Goal: Information Seeking & Learning: Learn about a topic

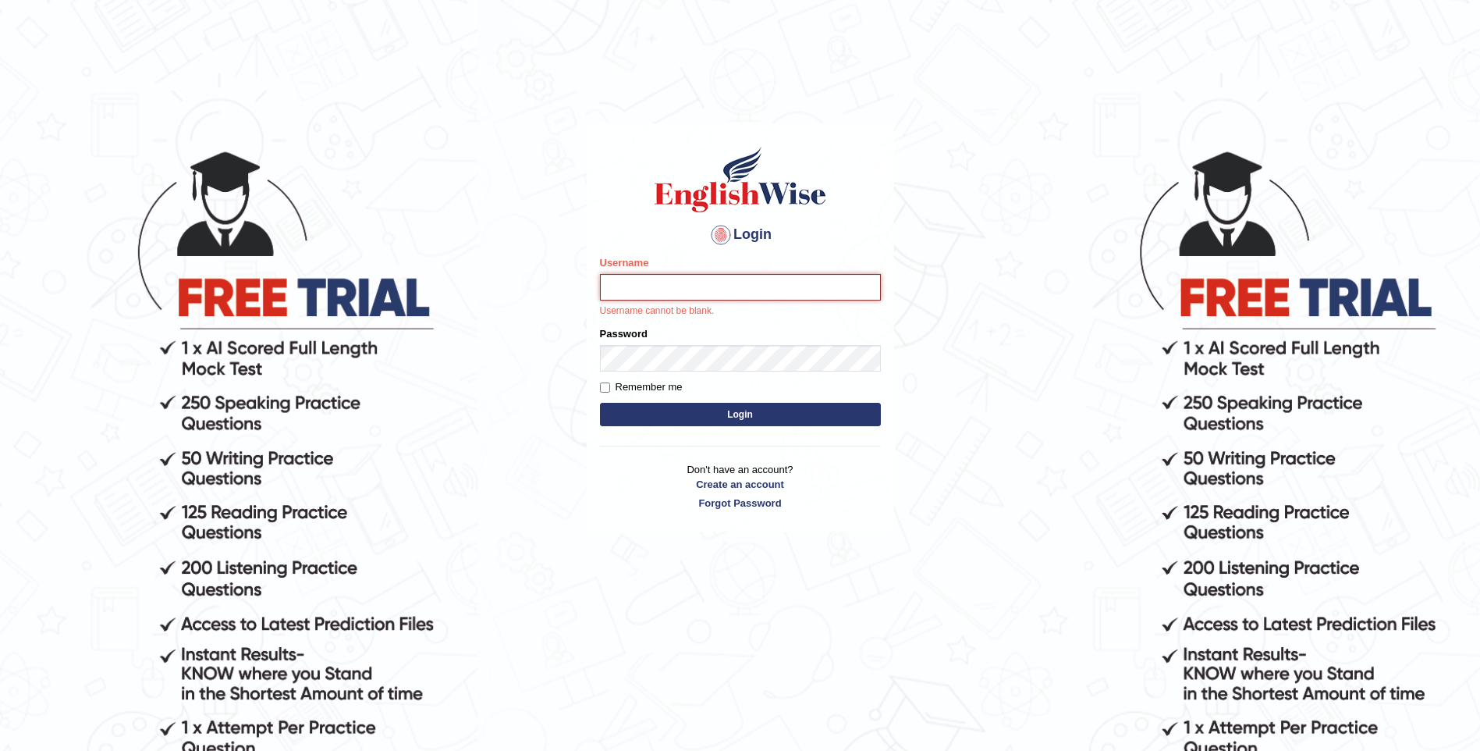
click at [610, 285] on input "Username" at bounding box center [740, 287] width 281 height 27
type input "sitak"
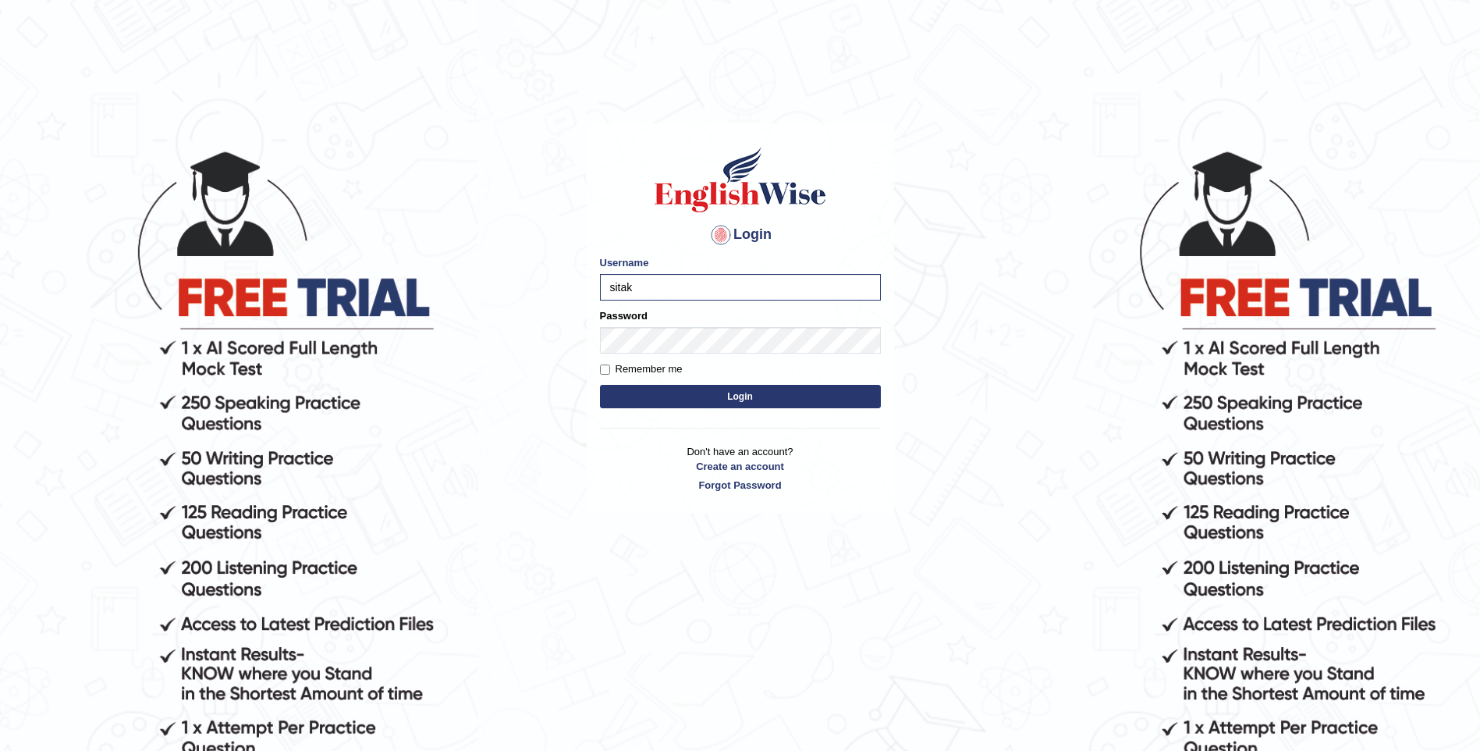
click at [744, 400] on button "Login" at bounding box center [740, 396] width 281 height 23
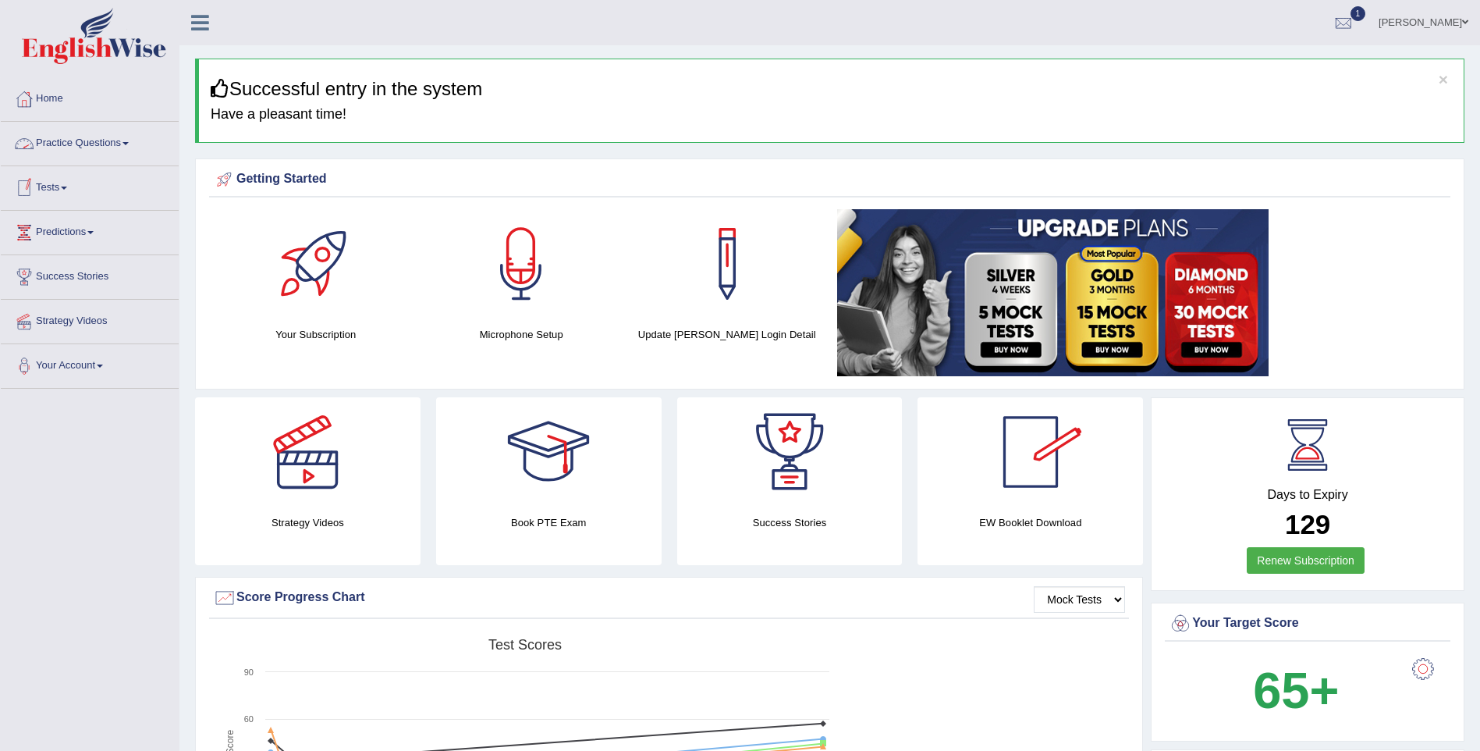
click at [124, 144] on link "Practice Questions" at bounding box center [90, 141] width 178 height 39
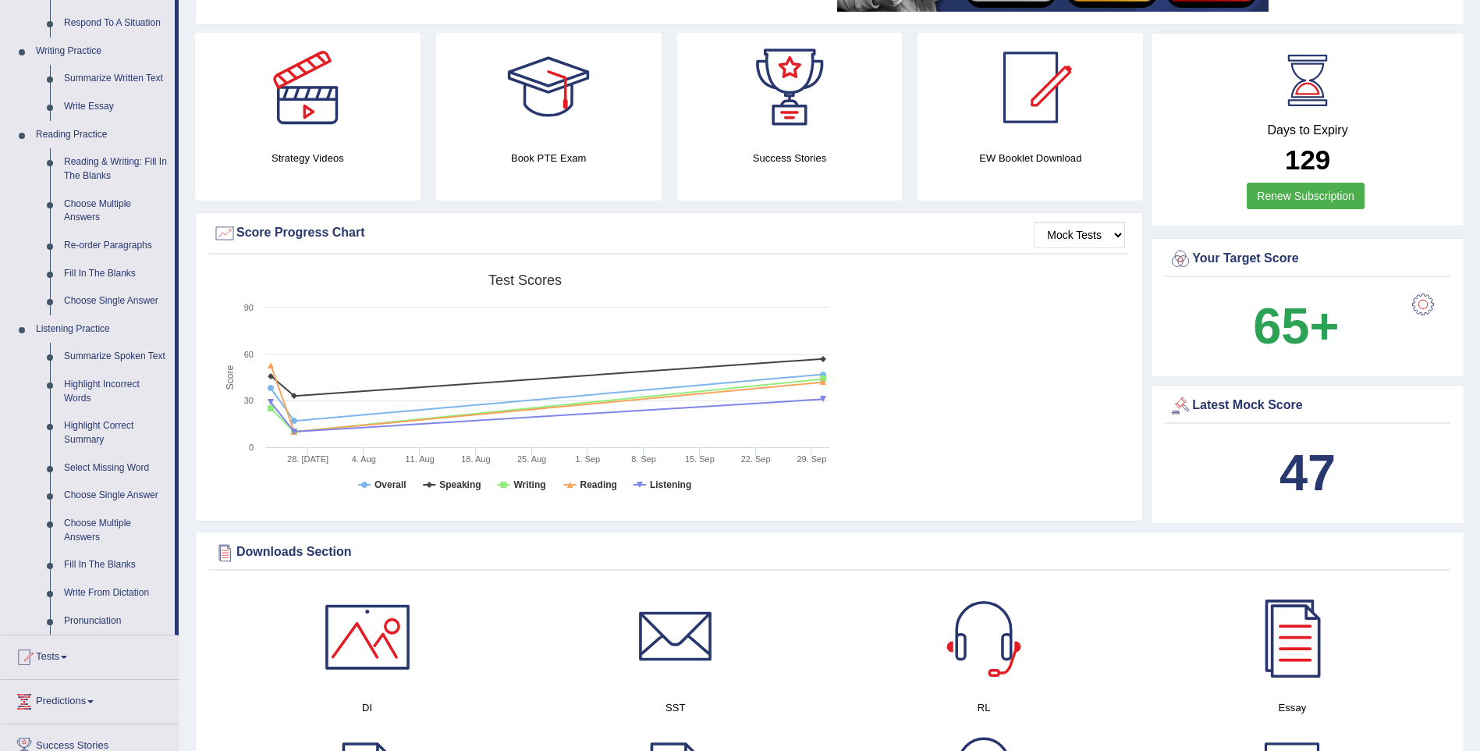
scroll to position [390, 0]
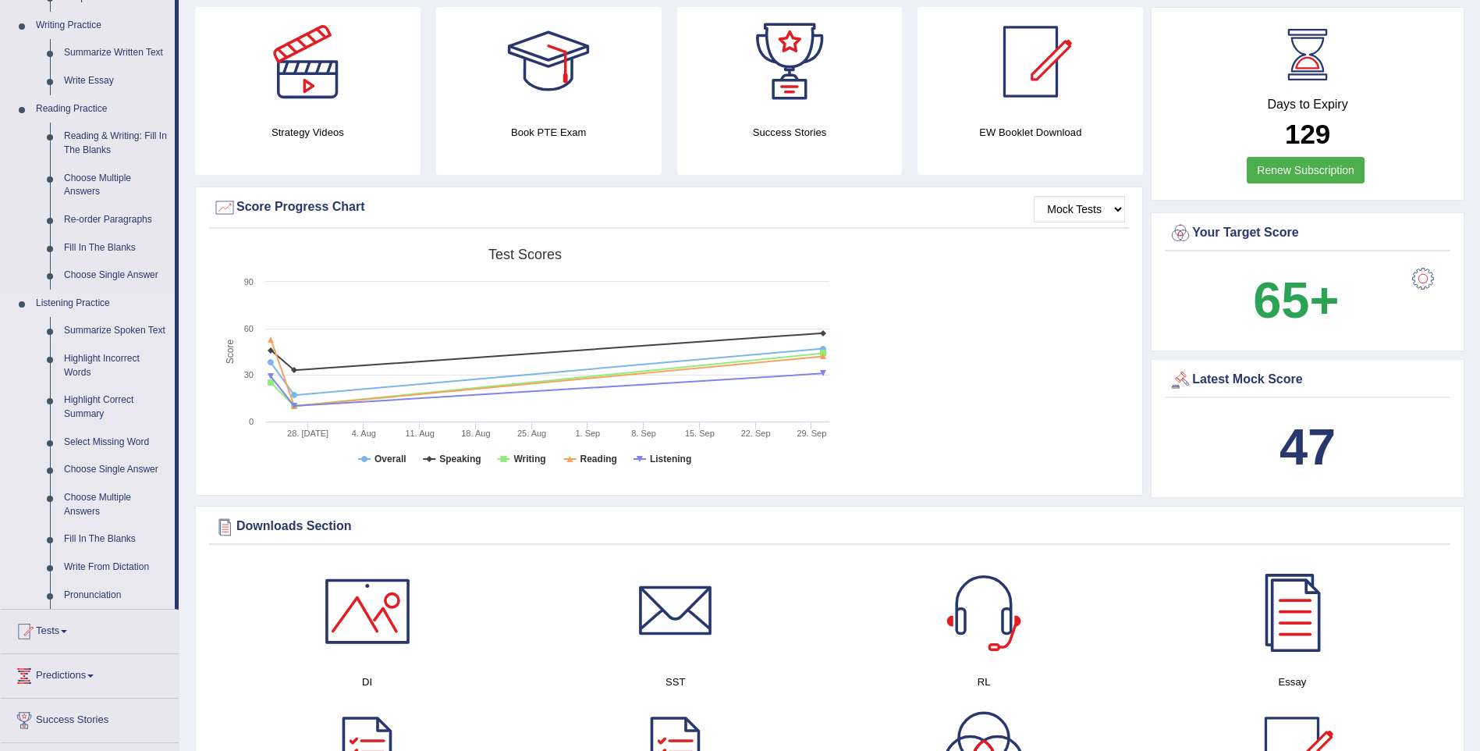
click at [138, 329] on link "Summarize Spoken Text" at bounding box center [116, 331] width 118 height 28
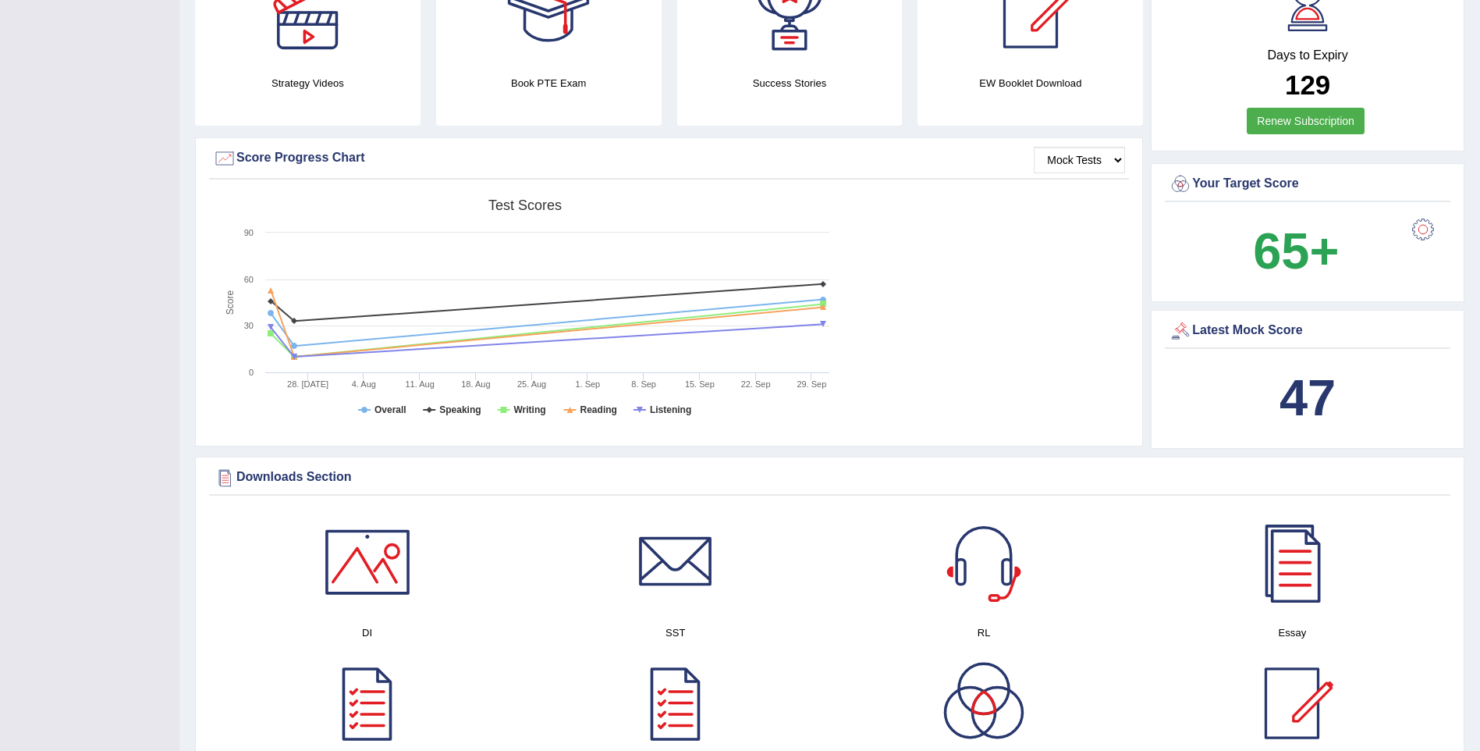
scroll to position [484, 0]
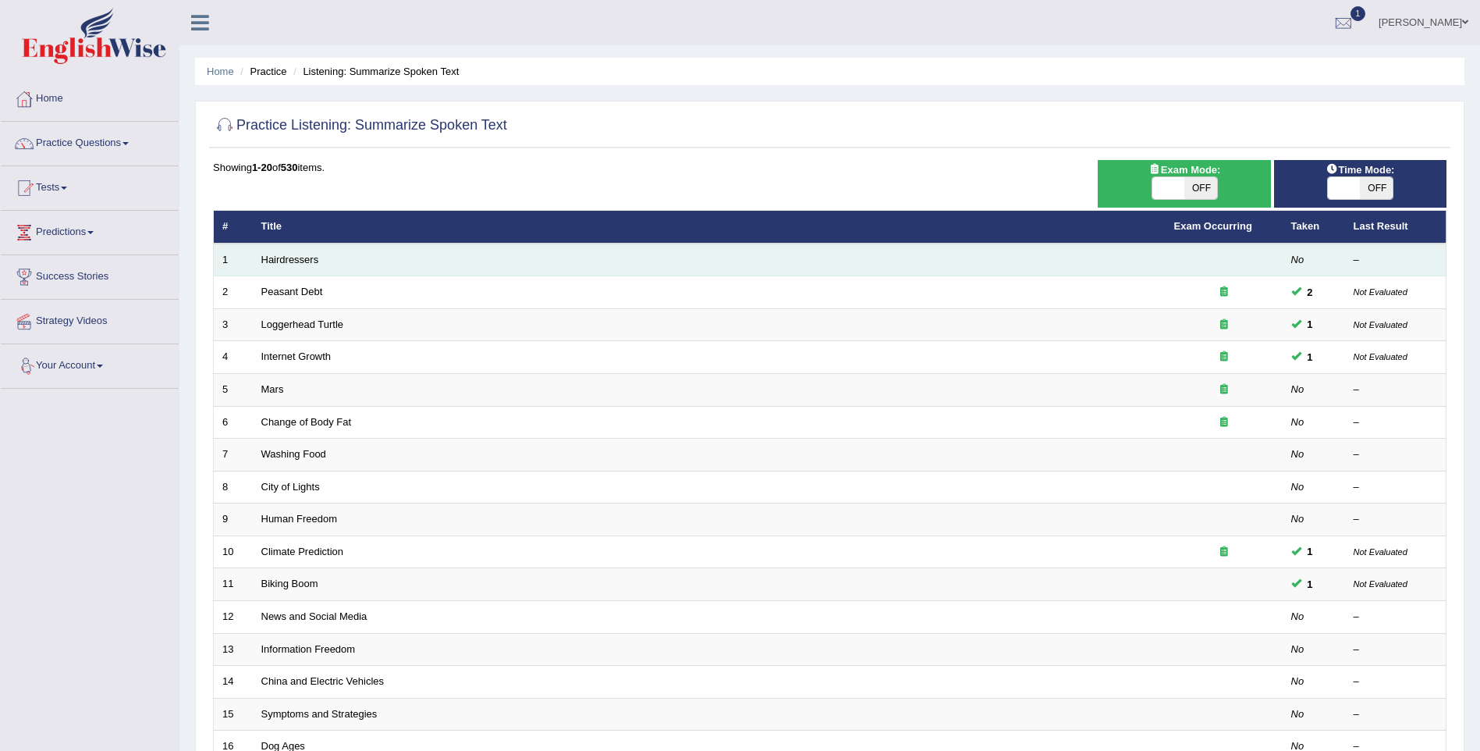
click at [330, 259] on td "Hairdressers" at bounding box center [709, 259] width 913 height 33
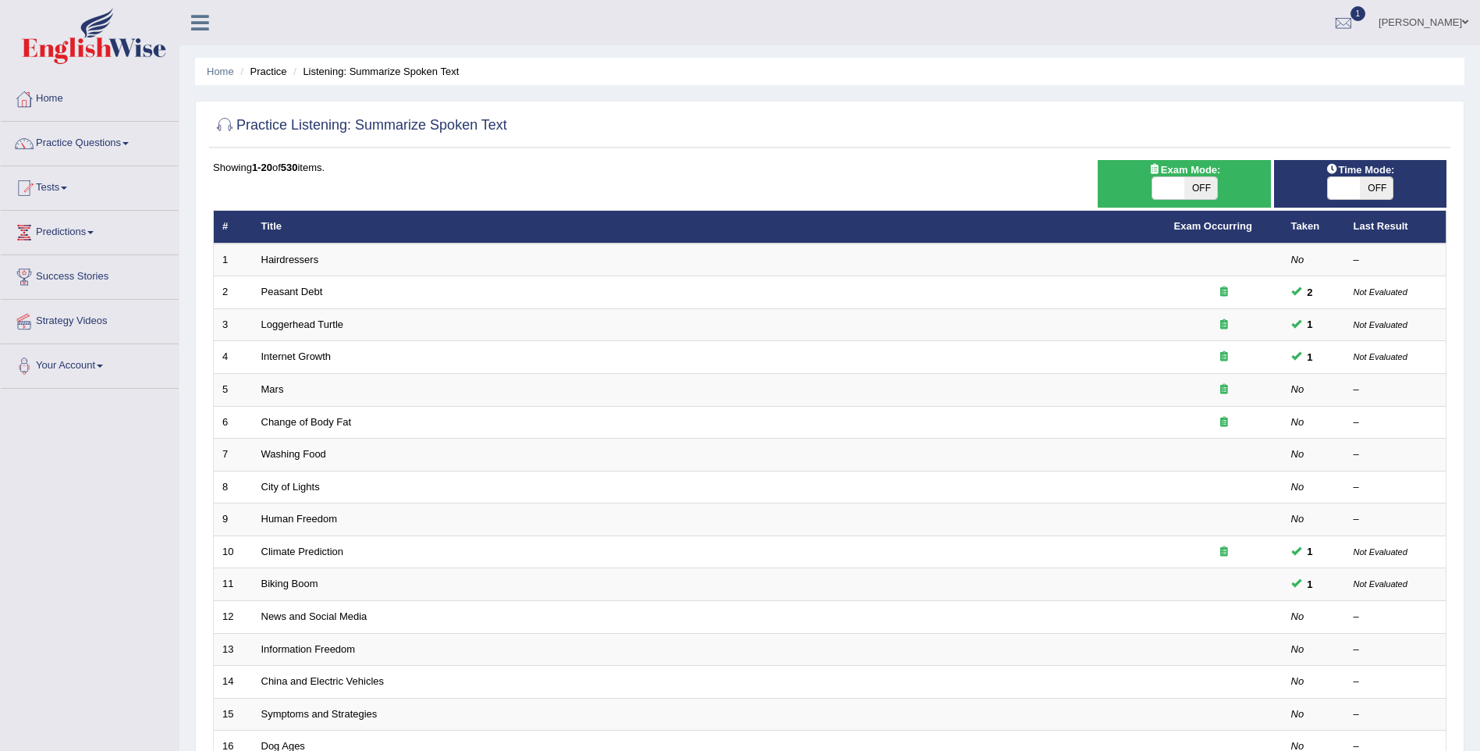
click at [1205, 180] on span "OFF" at bounding box center [1201, 188] width 33 height 22
checkbox input "true"
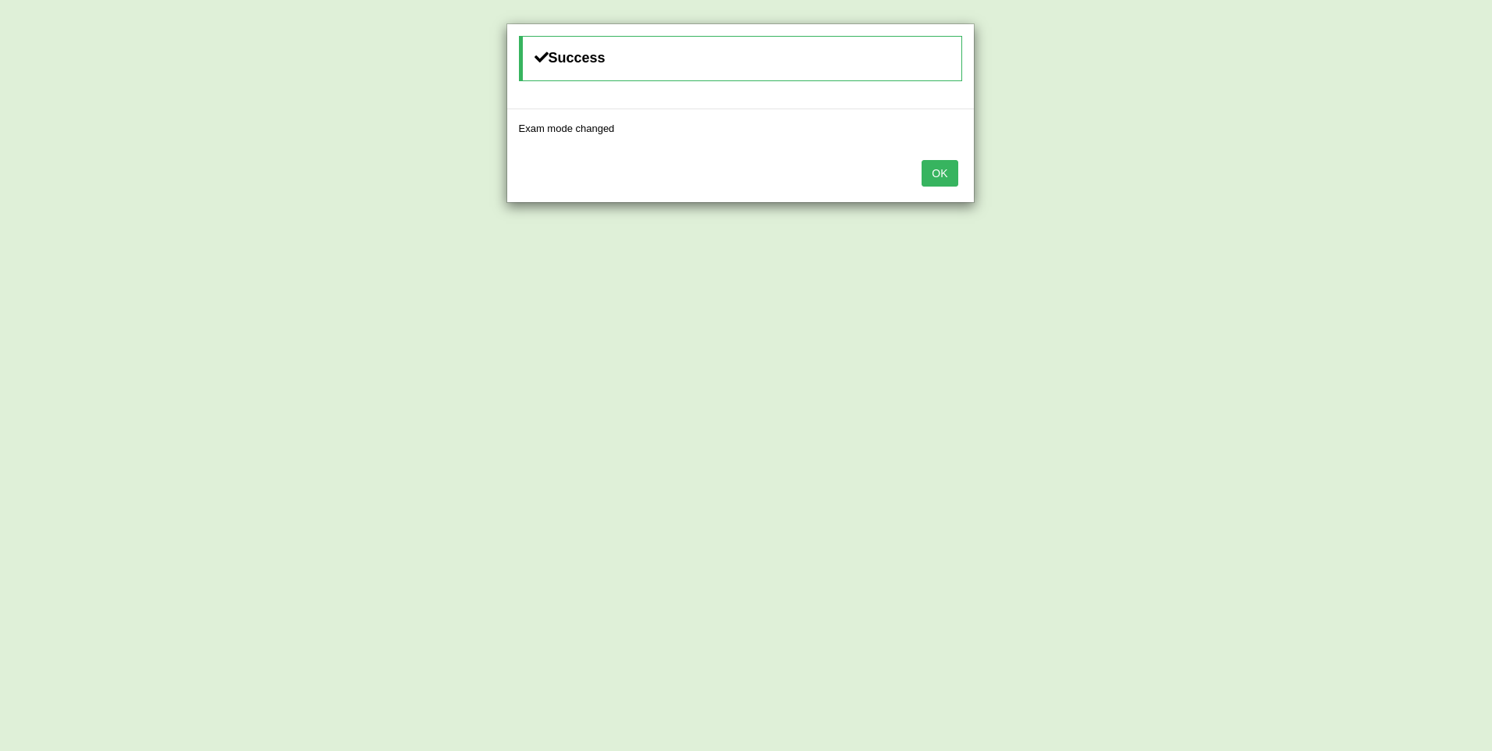
click at [943, 165] on button "OK" at bounding box center [940, 173] width 36 height 27
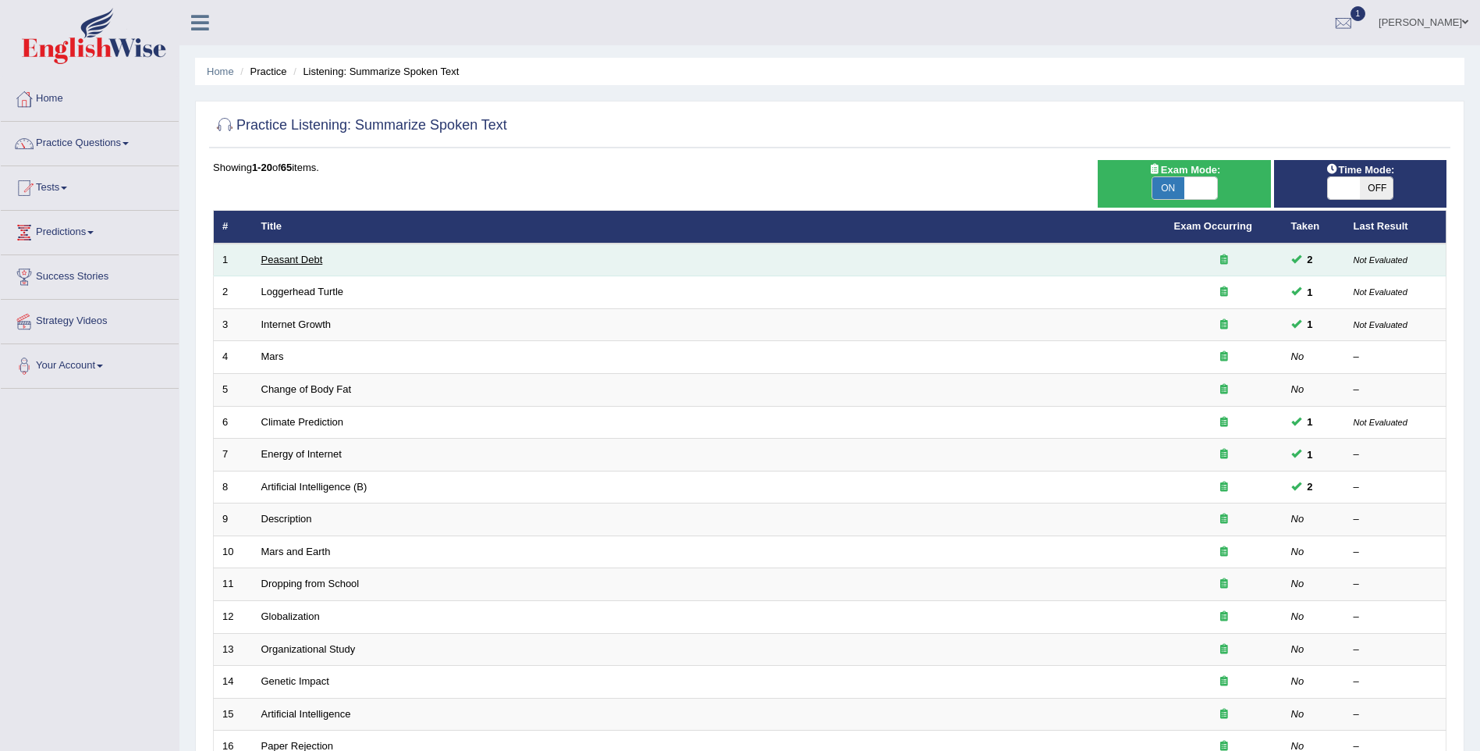
click at [302, 255] on link "Peasant Debt" at bounding box center [292, 260] width 62 height 12
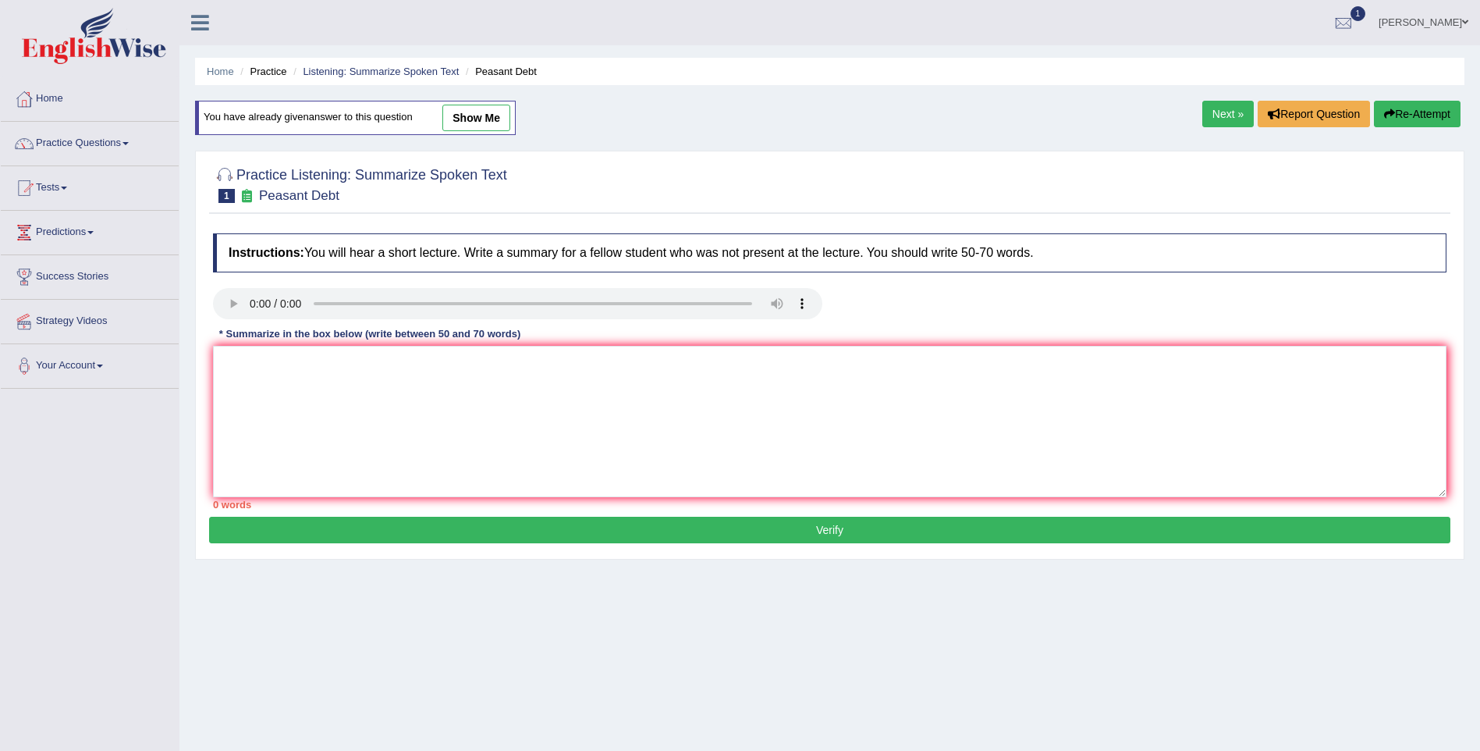
click at [23, 652] on div "Toggle navigation Home Practice Questions Speaking Practice Read Aloud Repeat S…" at bounding box center [740, 406] width 1480 height 812
click at [60, 640] on div "Toggle navigation Home Practice Questions Speaking Practice Read Aloud Repeat S…" at bounding box center [740, 406] width 1480 height 812
click at [147, 655] on div "Toggle navigation Home Practice Questions Speaking Practice Read Aloud Repeat S…" at bounding box center [740, 406] width 1480 height 812
click at [1229, 110] on link "Next »" at bounding box center [1229, 114] width 52 height 27
click at [471, 123] on link "show me" at bounding box center [476, 118] width 68 height 27
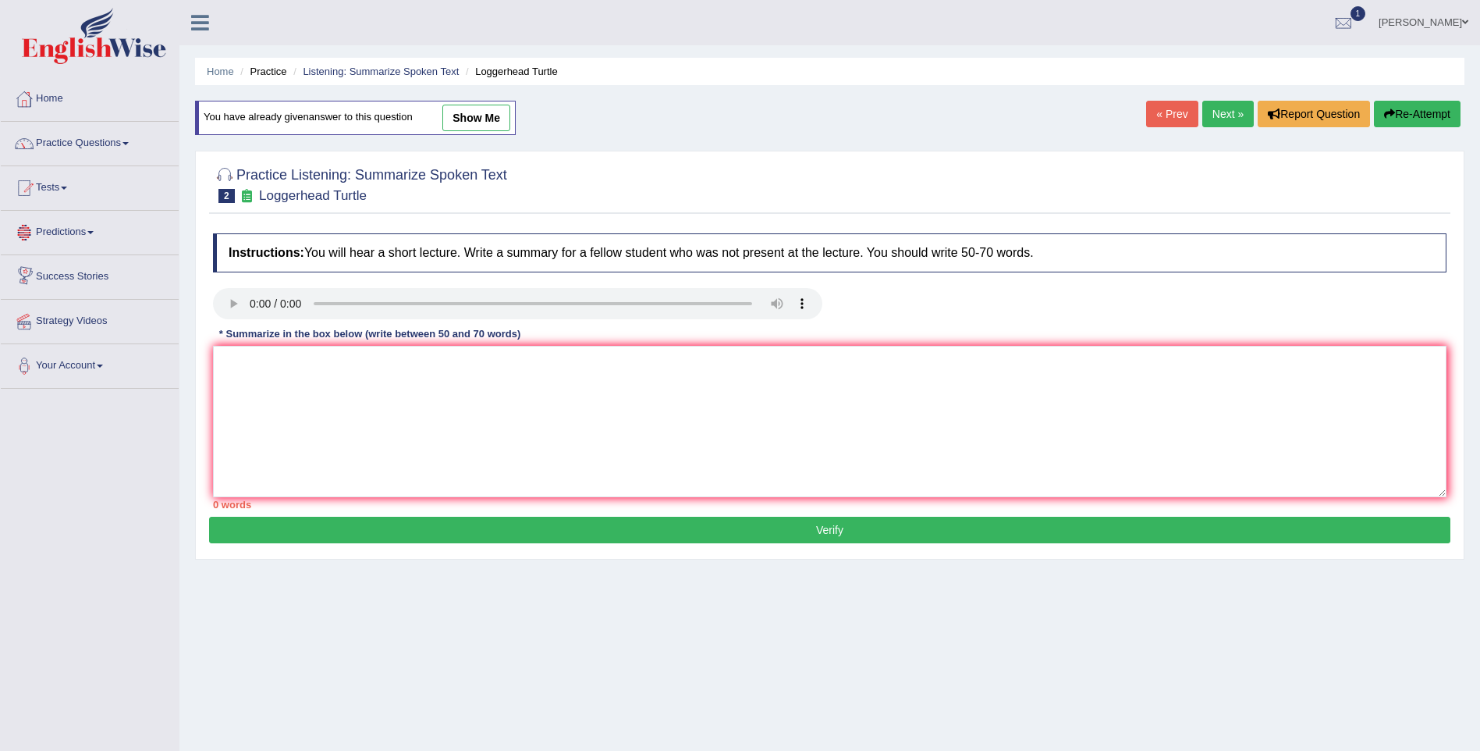
type textarea "uiuyyu"
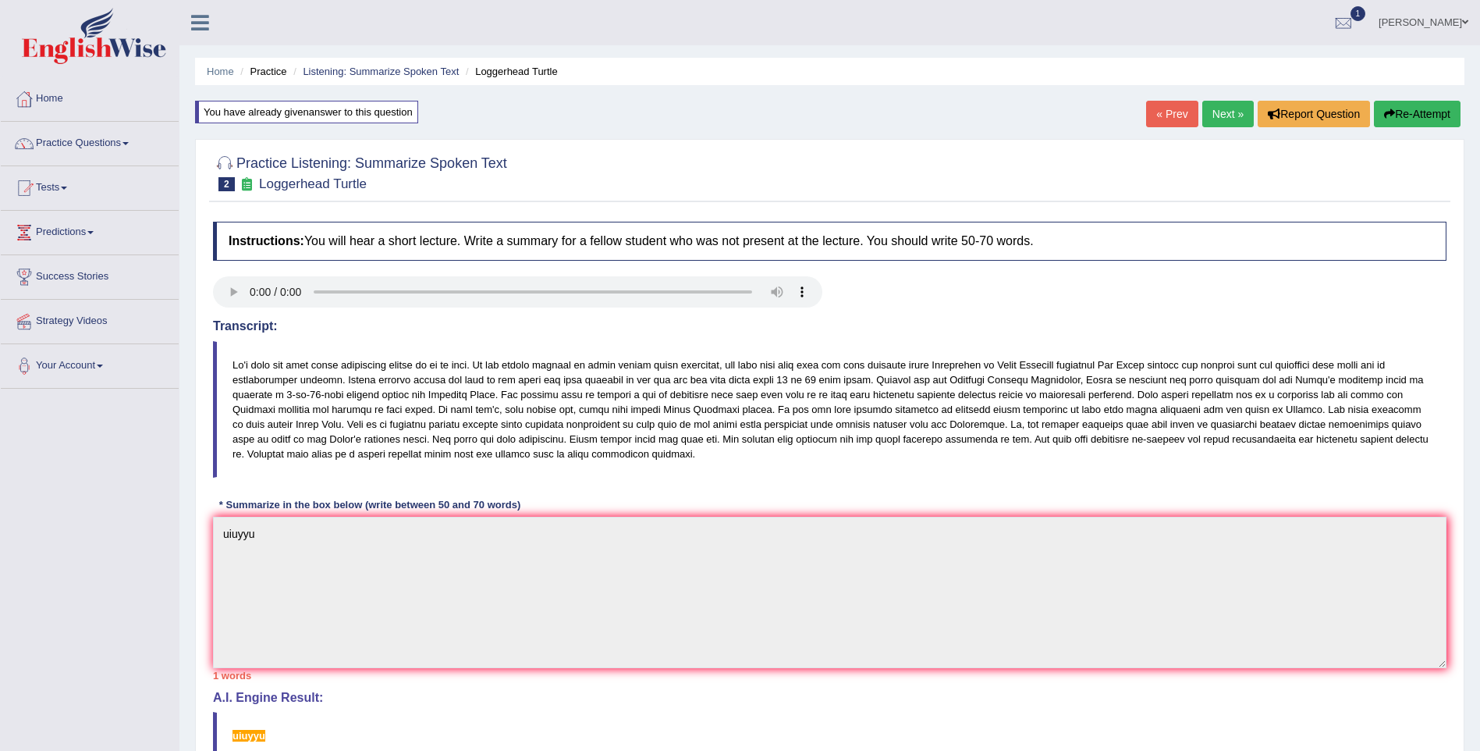
click at [1228, 123] on link "Next »" at bounding box center [1229, 114] width 52 height 27
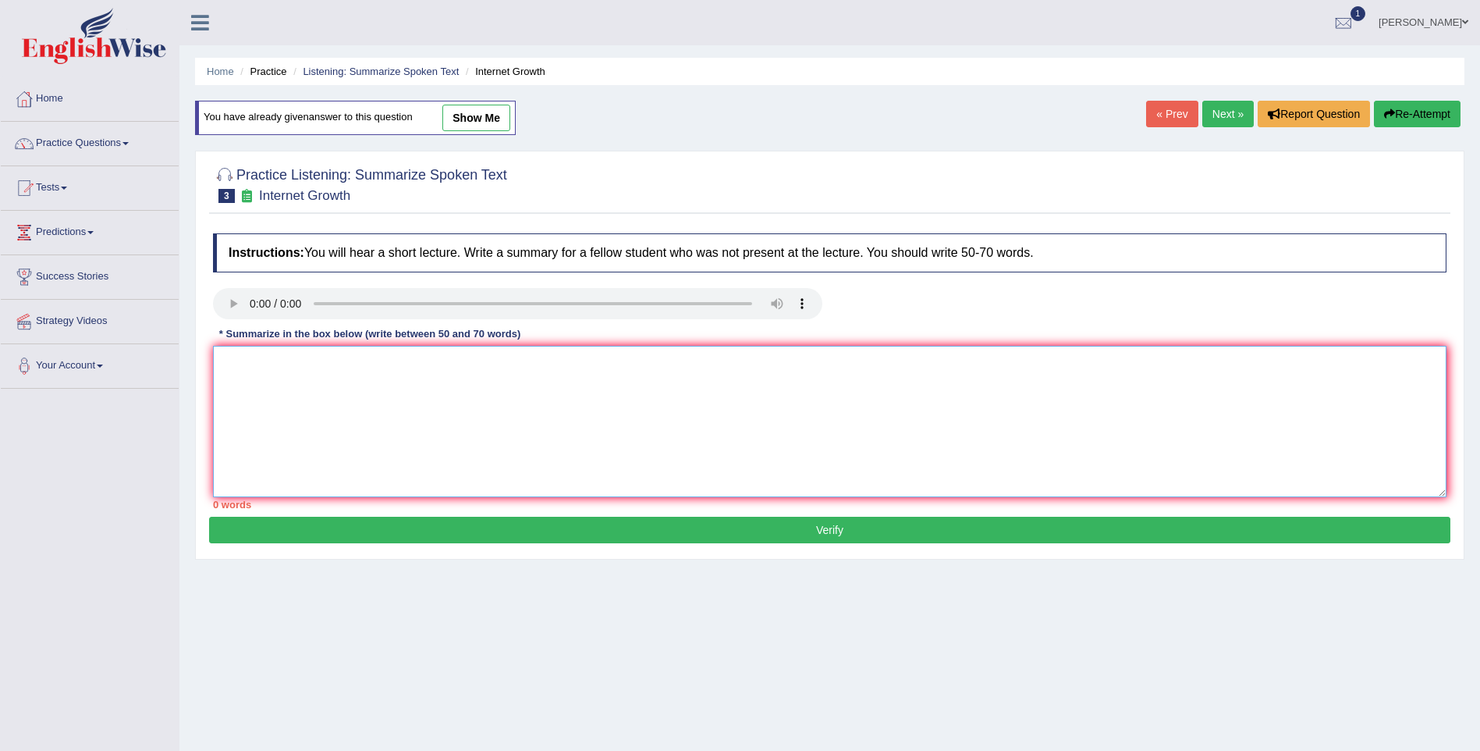
click at [243, 392] on textarea at bounding box center [830, 421] width 1234 height 151
click at [240, 388] on textarea at bounding box center [830, 421] width 1234 height 151
click at [288, 417] on textarea at bounding box center [830, 421] width 1234 height 151
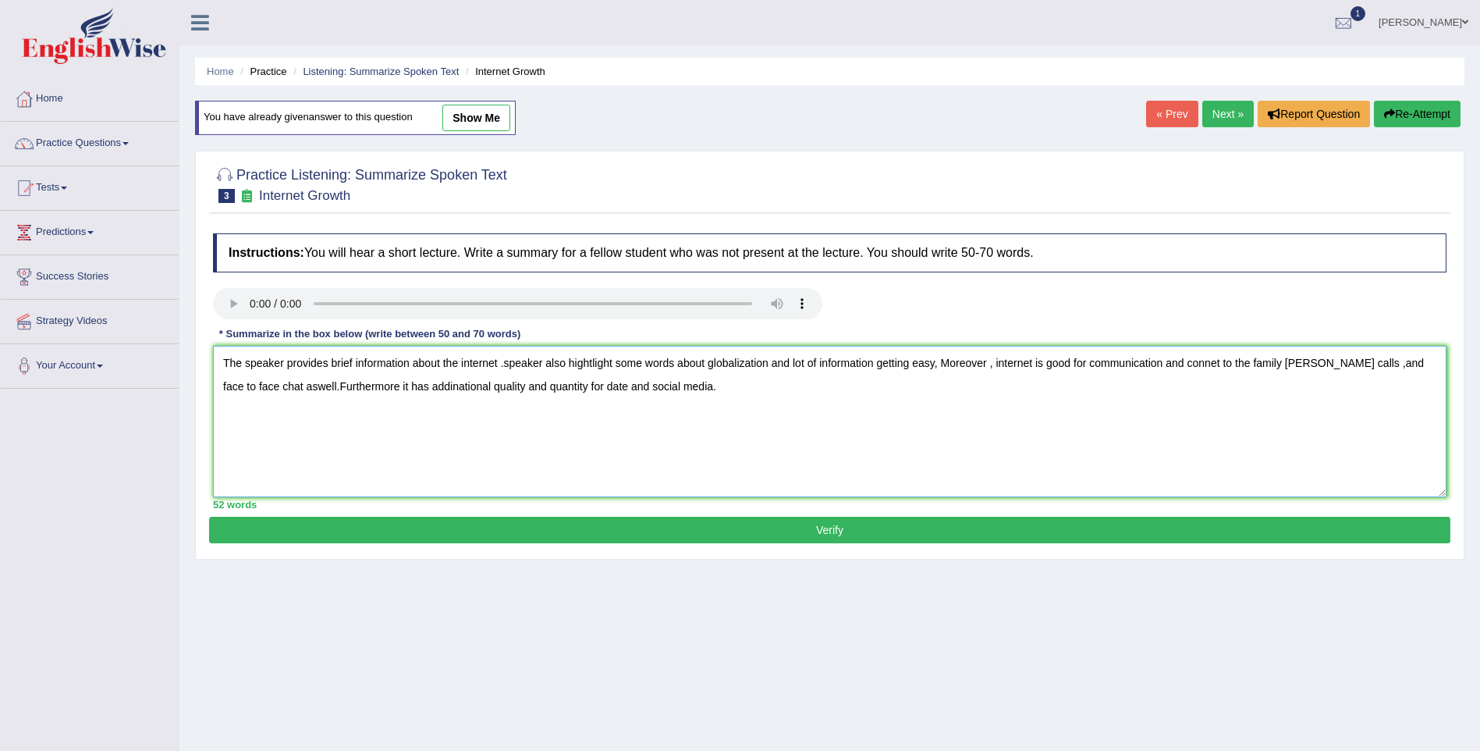
type textarea "The speaker provides brief information about the internet .speaker also hightli…"
click at [824, 536] on button "Verify" at bounding box center [830, 530] width 1242 height 27
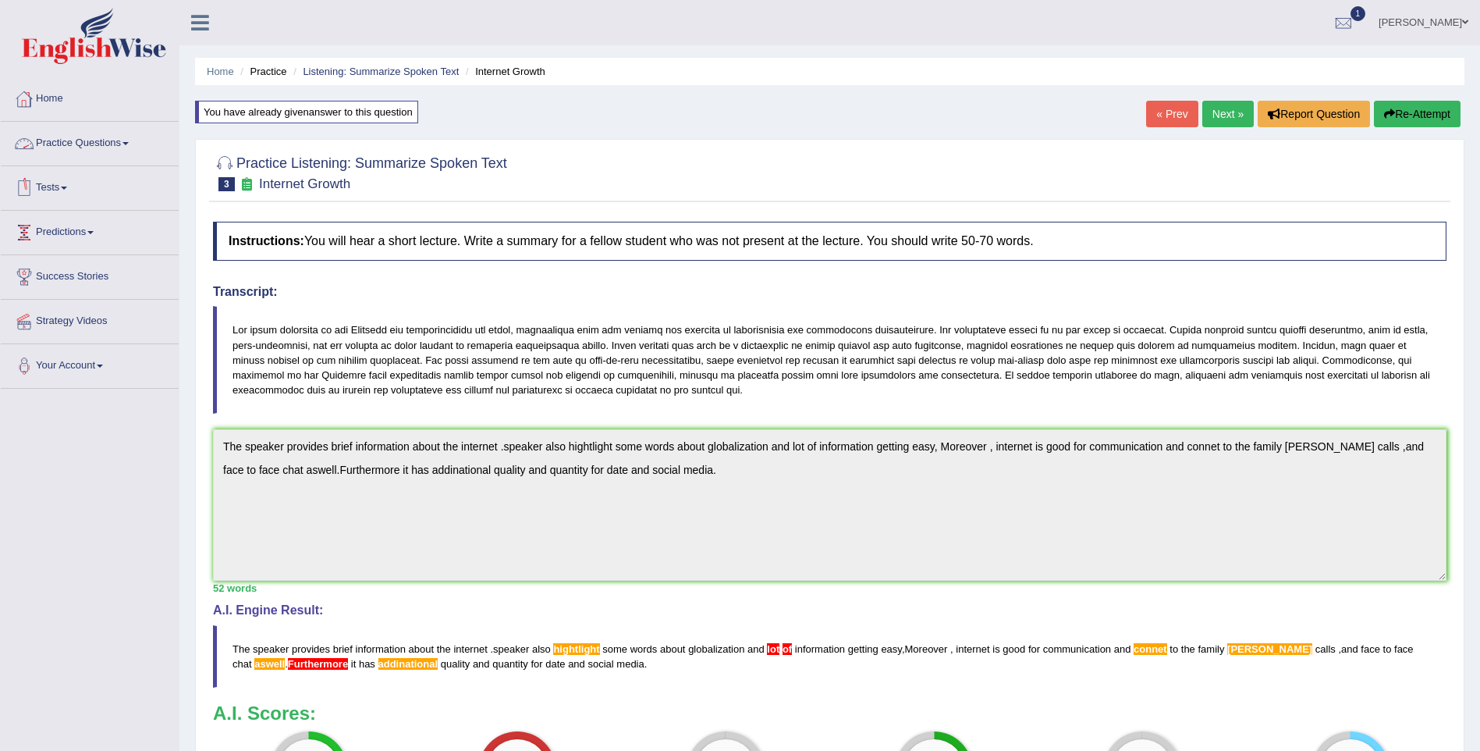
click at [127, 145] on link "Practice Questions" at bounding box center [90, 141] width 178 height 39
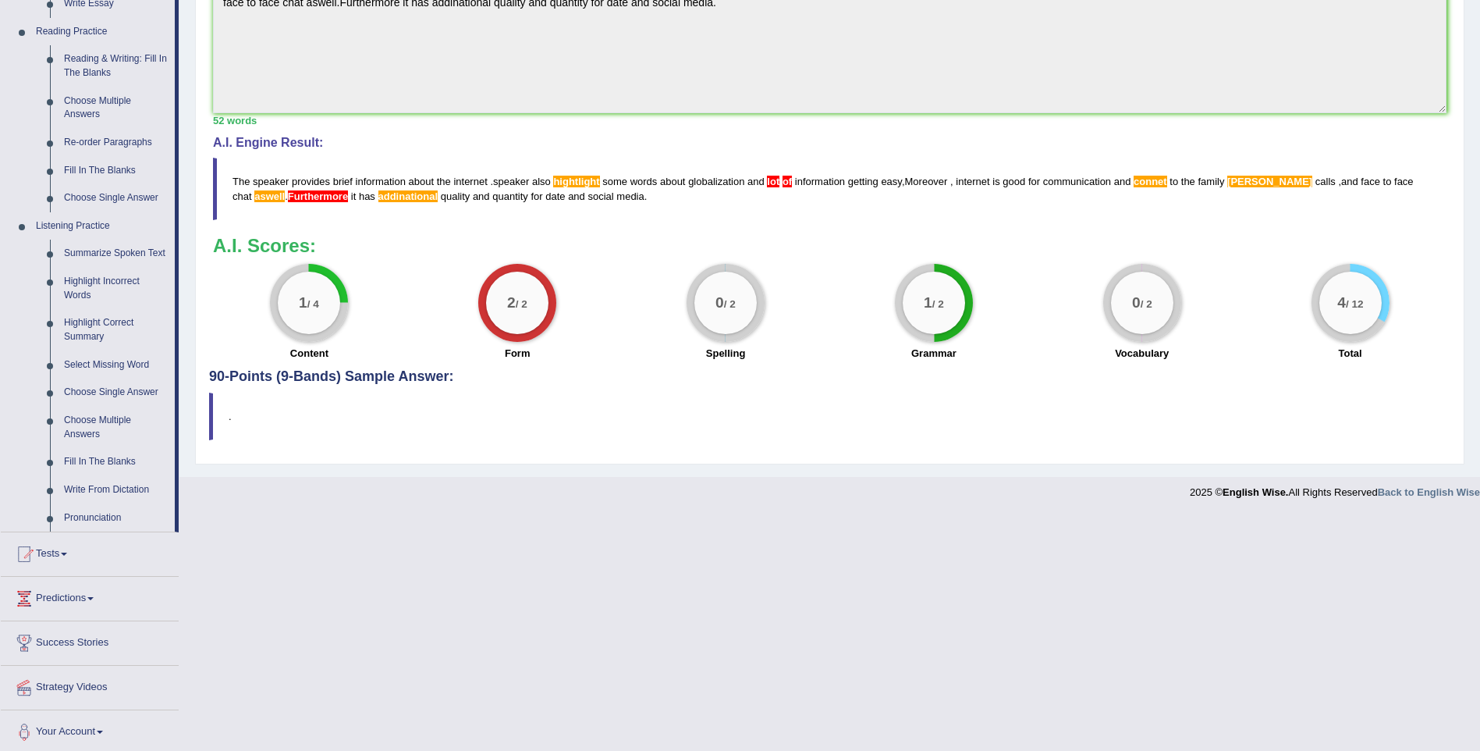
scroll to position [468, 0]
click at [116, 490] on link "Write From Dictation" at bounding box center [116, 489] width 118 height 28
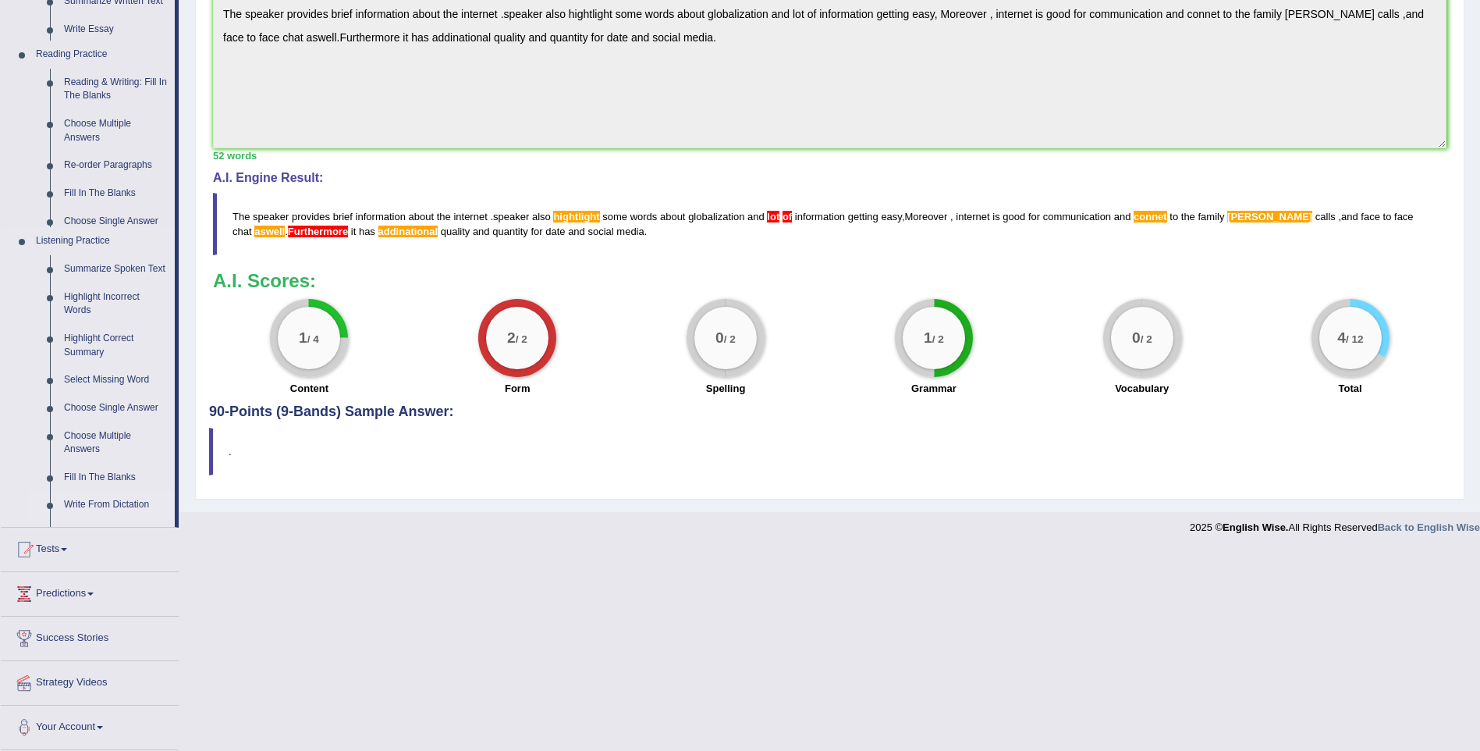
scroll to position [233, 0]
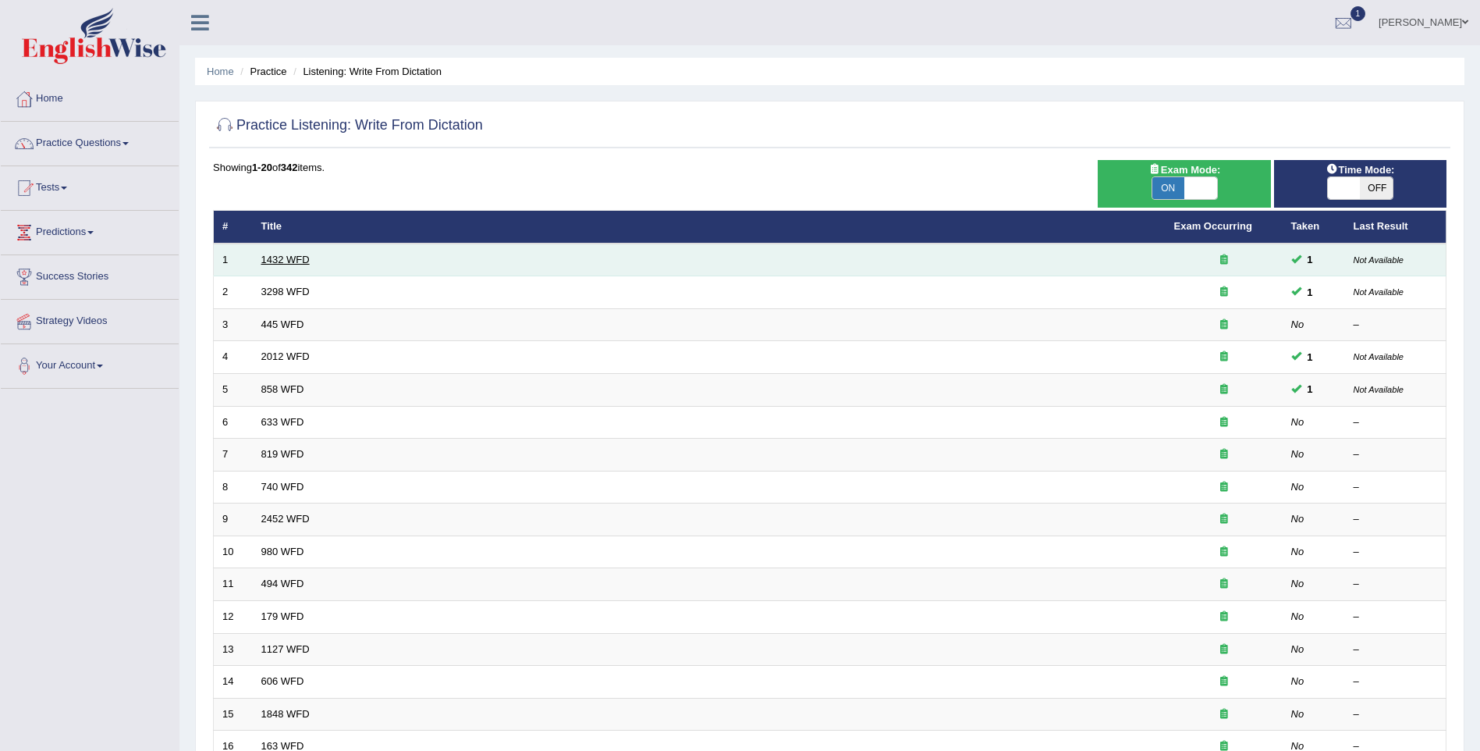
click at [288, 264] on link "1432 WFD" at bounding box center [285, 260] width 48 height 12
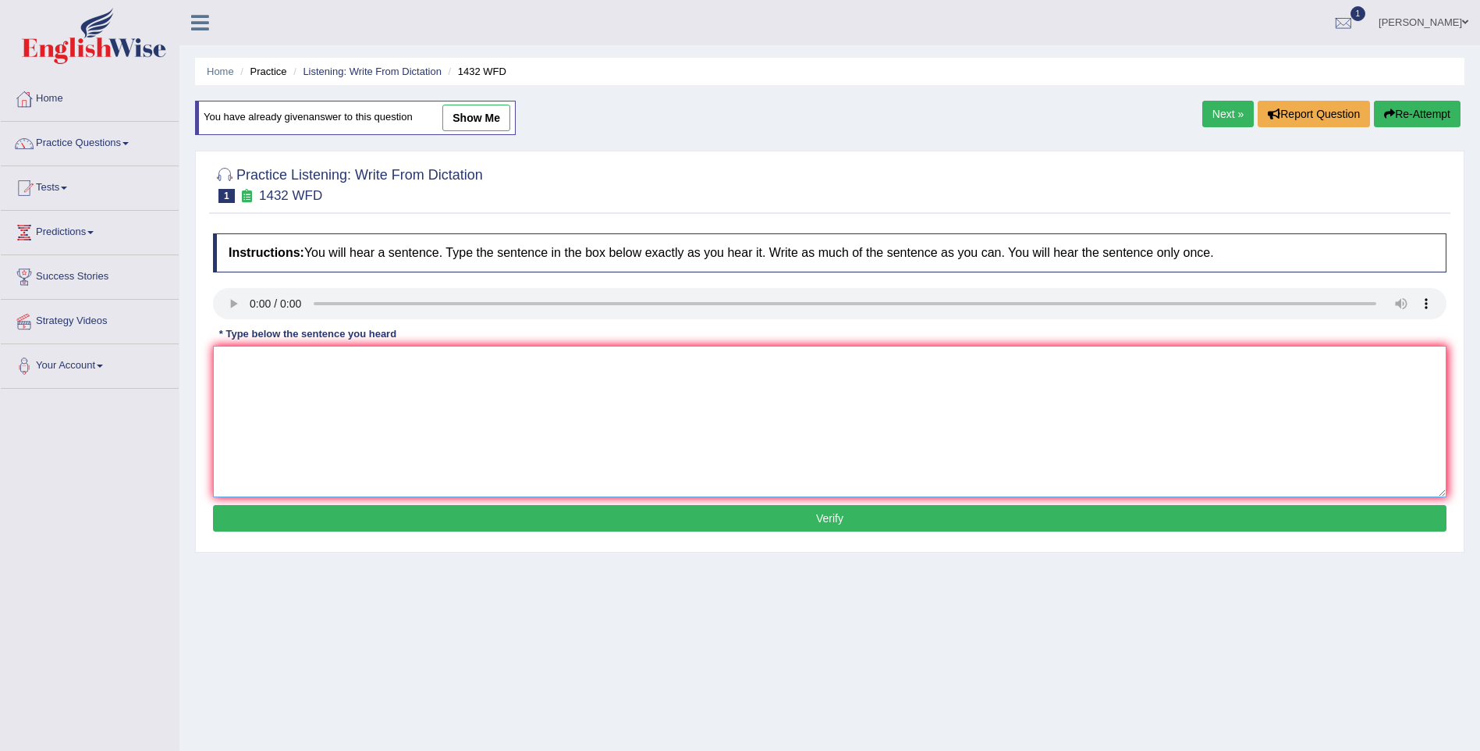
click at [237, 367] on textarea at bounding box center [830, 421] width 1234 height 151
click at [229, 363] on textarea "beneficial for house" at bounding box center [830, 421] width 1234 height 151
type textarea "Beneficial for house"
click at [830, 513] on button "Verify" at bounding box center [830, 518] width 1234 height 27
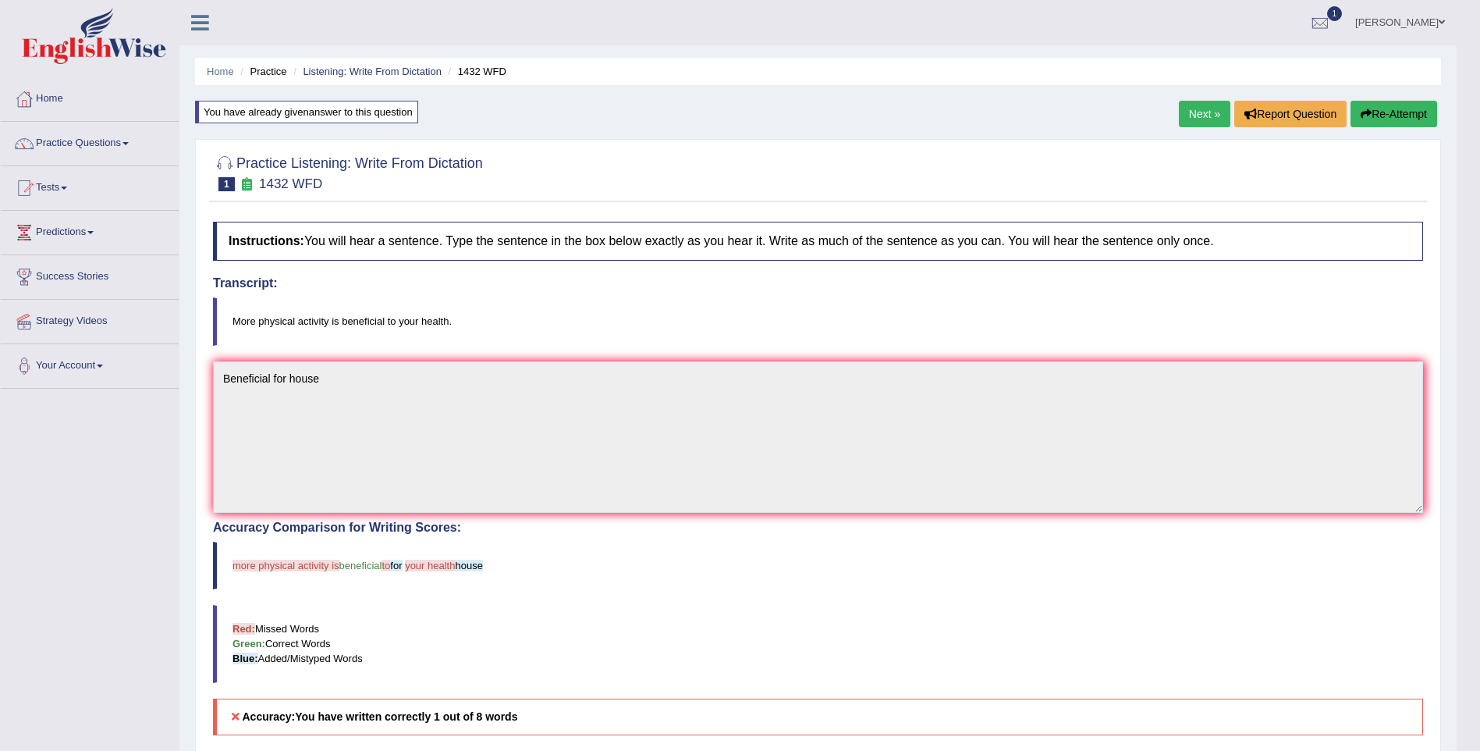
click at [1200, 114] on link "Next »" at bounding box center [1205, 114] width 52 height 27
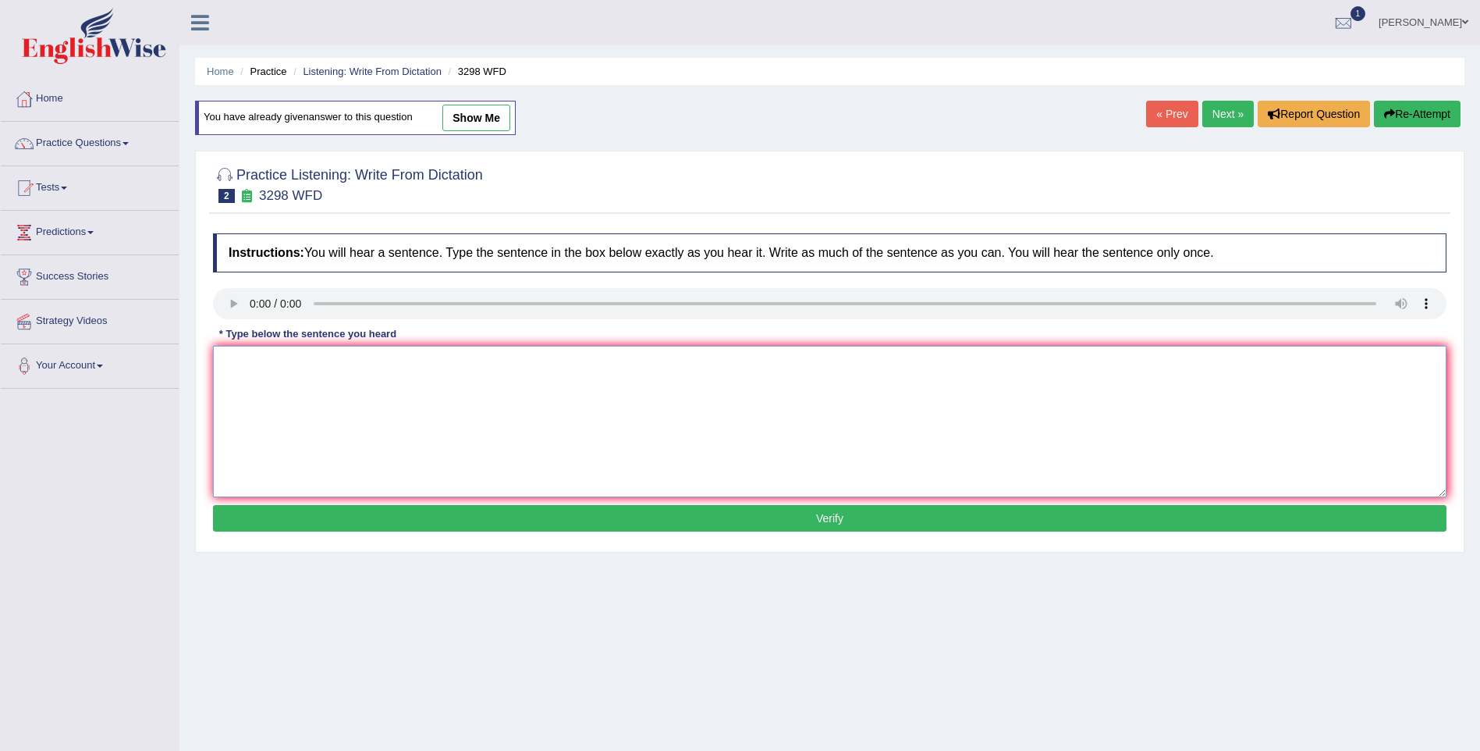
click at [240, 385] on textarea at bounding box center [830, 421] width 1234 height 151
click at [233, 378] on textarea at bounding box center [830, 421] width 1234 height 151
type textarea "a"
click at [306, 361] on textarea "Animal behaviour is better than human." at bounding box center [830, 421] width 1234 height 151
type textarea "Animal behaviours is better than human."
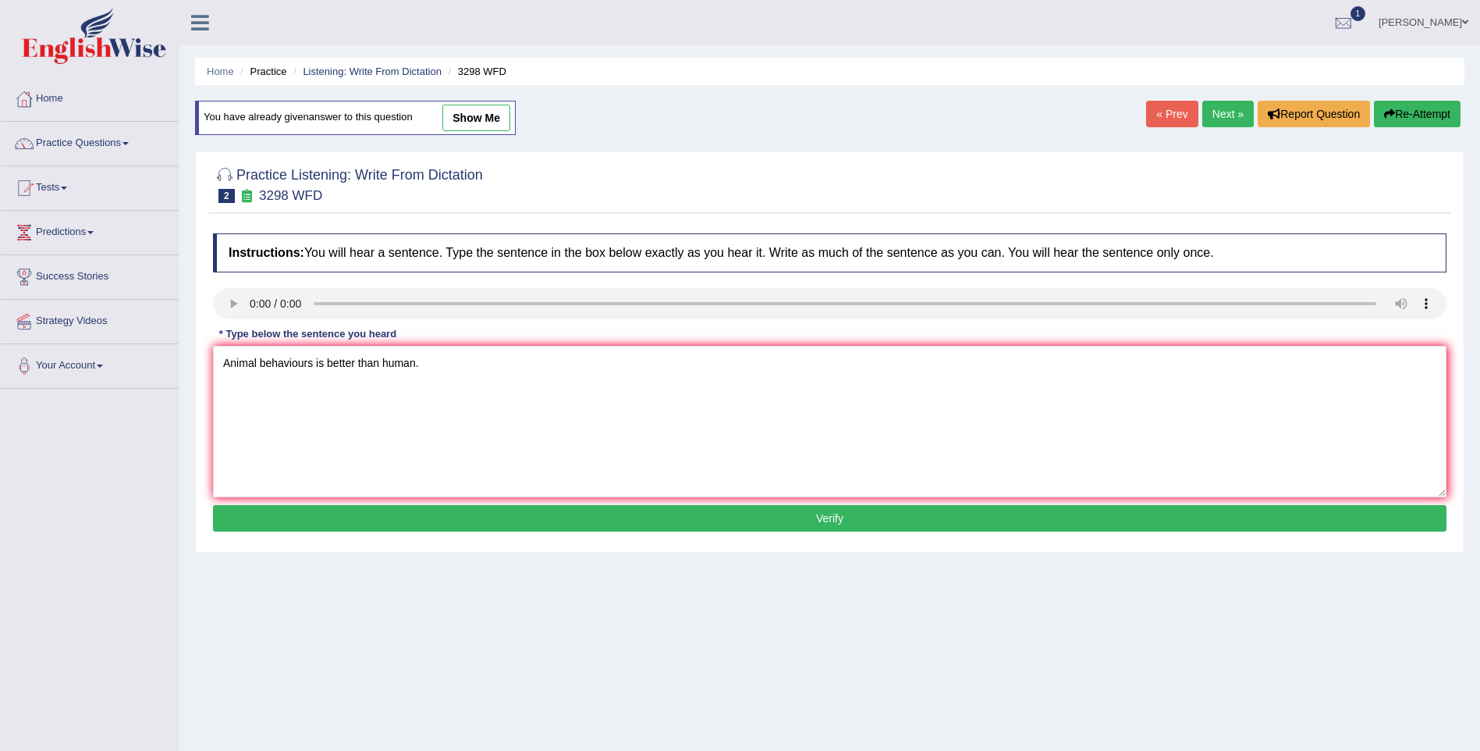
click at [831, 520] on button "Verify" at bounding box center [830, 518] width 1234 height 27
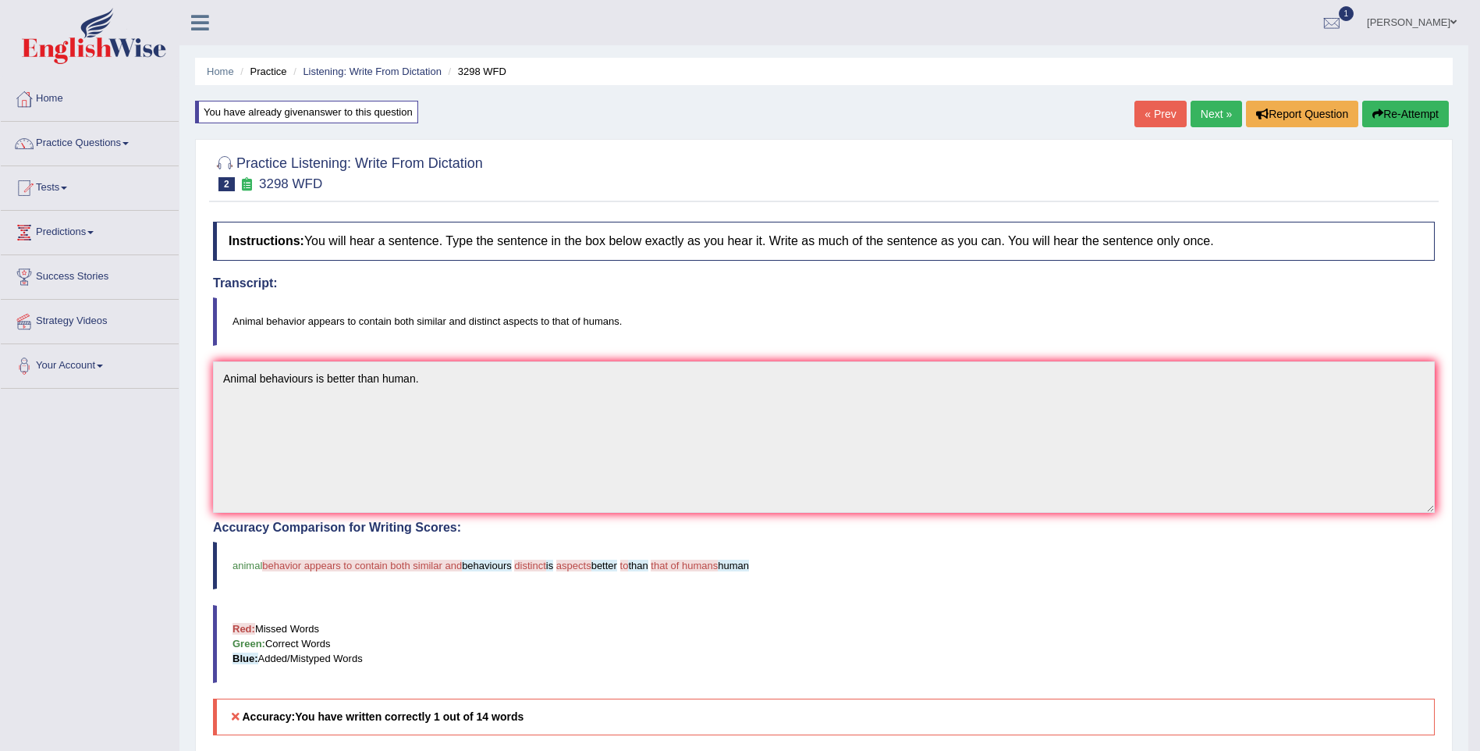
click at [1210, 101] on link "Next »" at bounding box center [1217, 114] width 52 height 27
